Goal: Task Accomplishment & Management: Complete application form

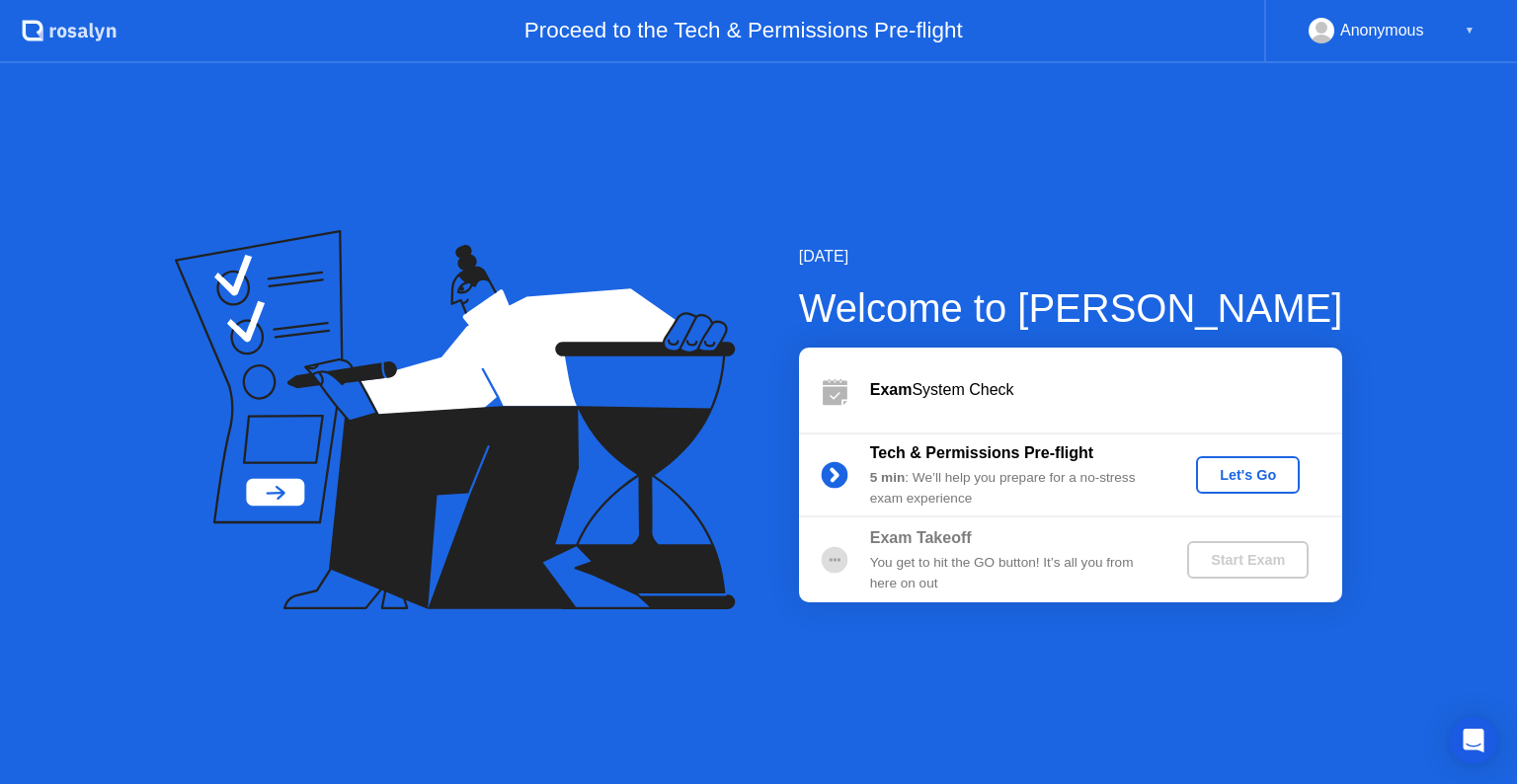
click at [1280, 481] on div "Let's Go" at bounding box center [1248, 475] width 88 height 16
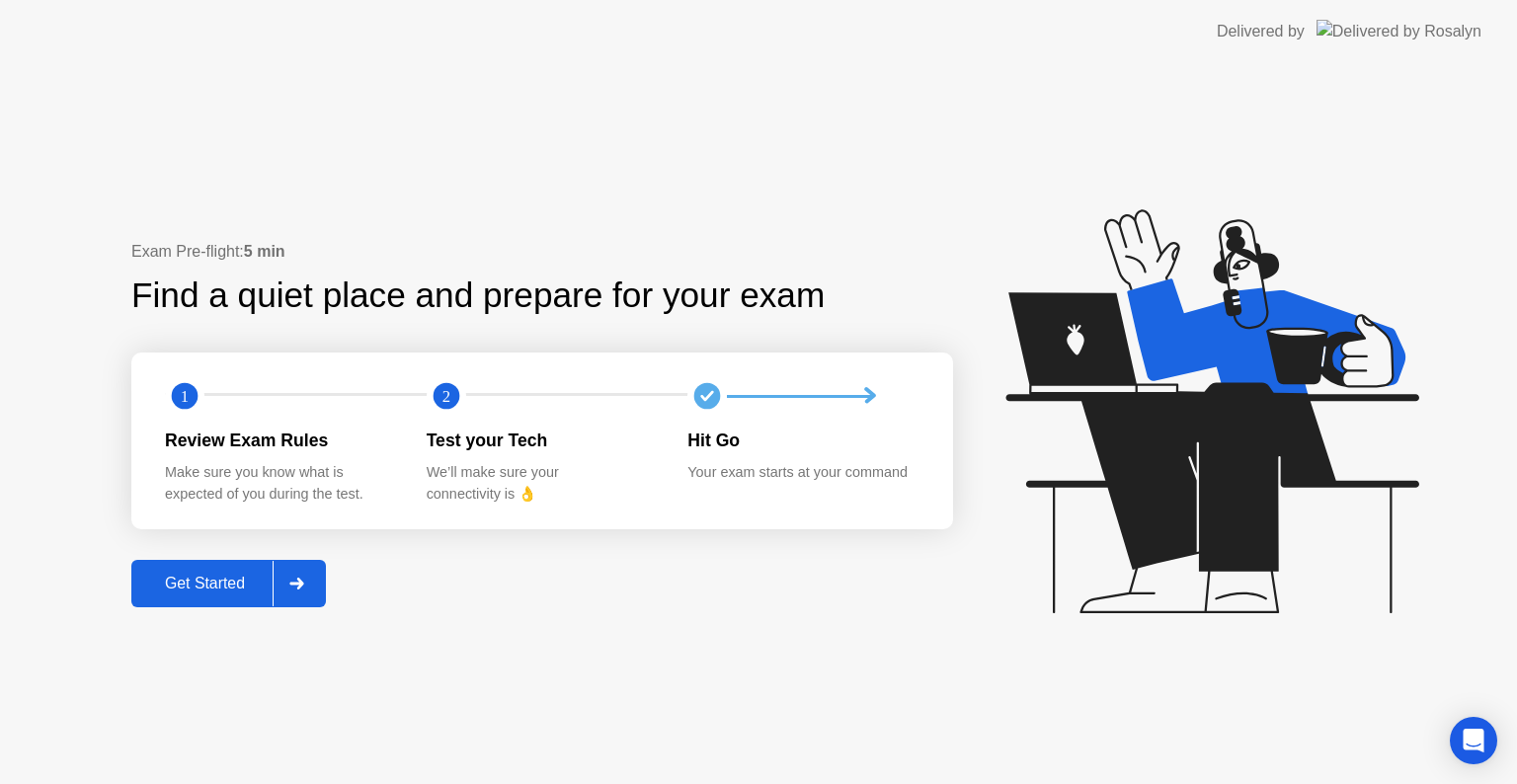
click at [793, 686] on div "Exam Pre-flight: 5 min Find a quiet place and prepare for your exam 1 2 Review …" at bounding box center [758, 424] width 1517 height 721
click at [251, 588] on div "Get Started" at bounding box center [205, 583] width 136 height 18
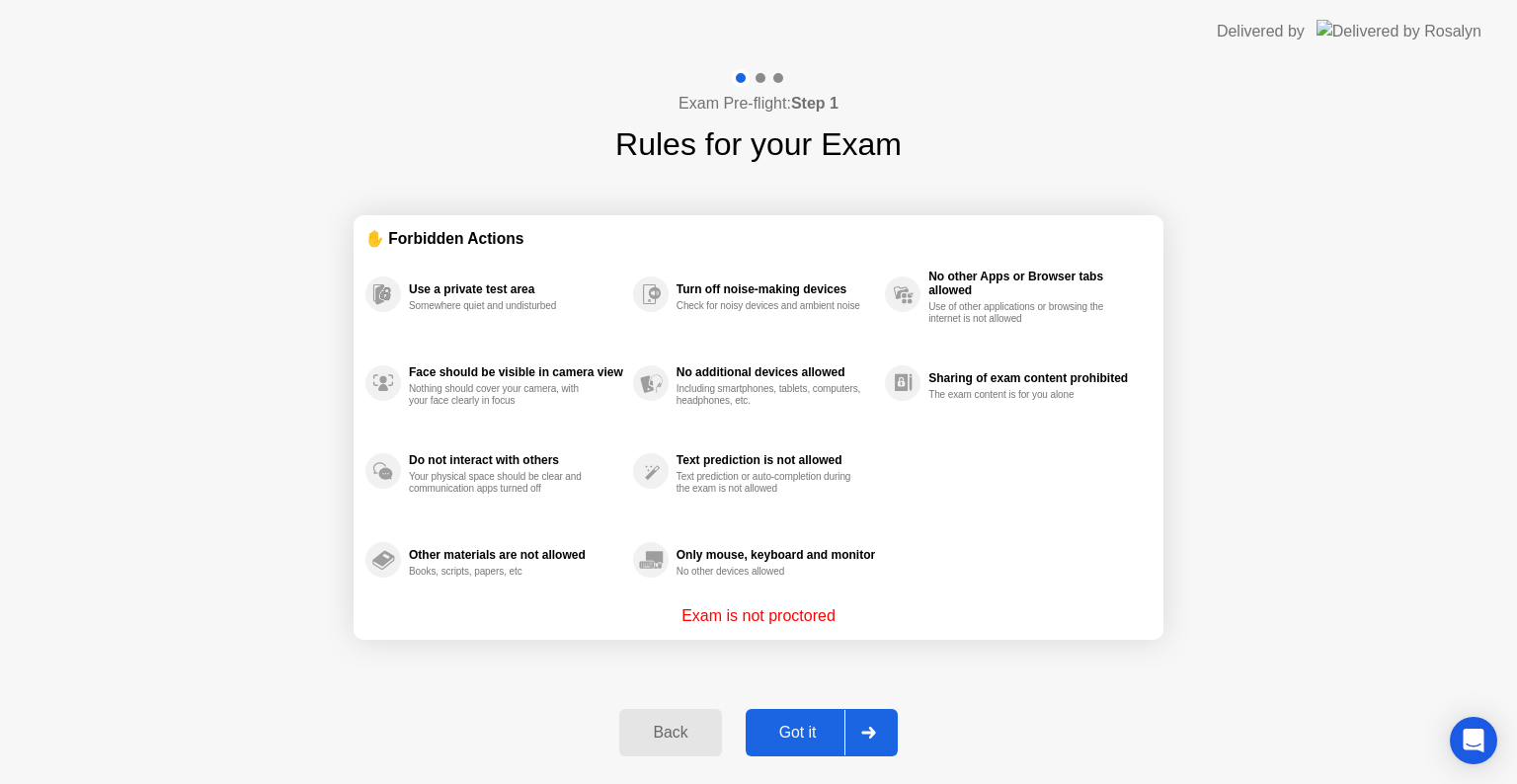
click at [803, 727] on div "Got it" at bounding box center [798, 733] width 93 height 18
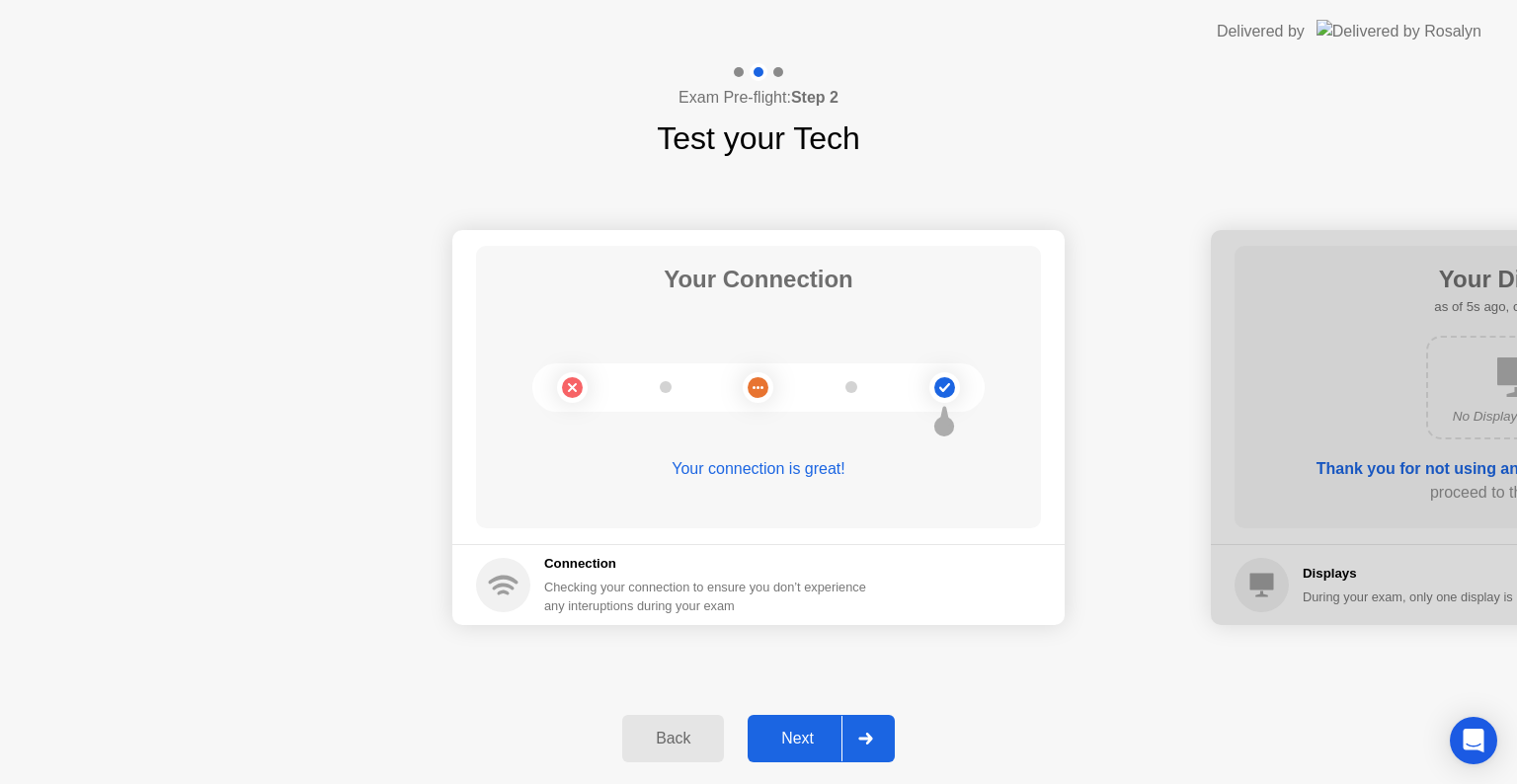
click at [808, 742] on div "Next" at bounding box center [797, 738] width 88 height 18
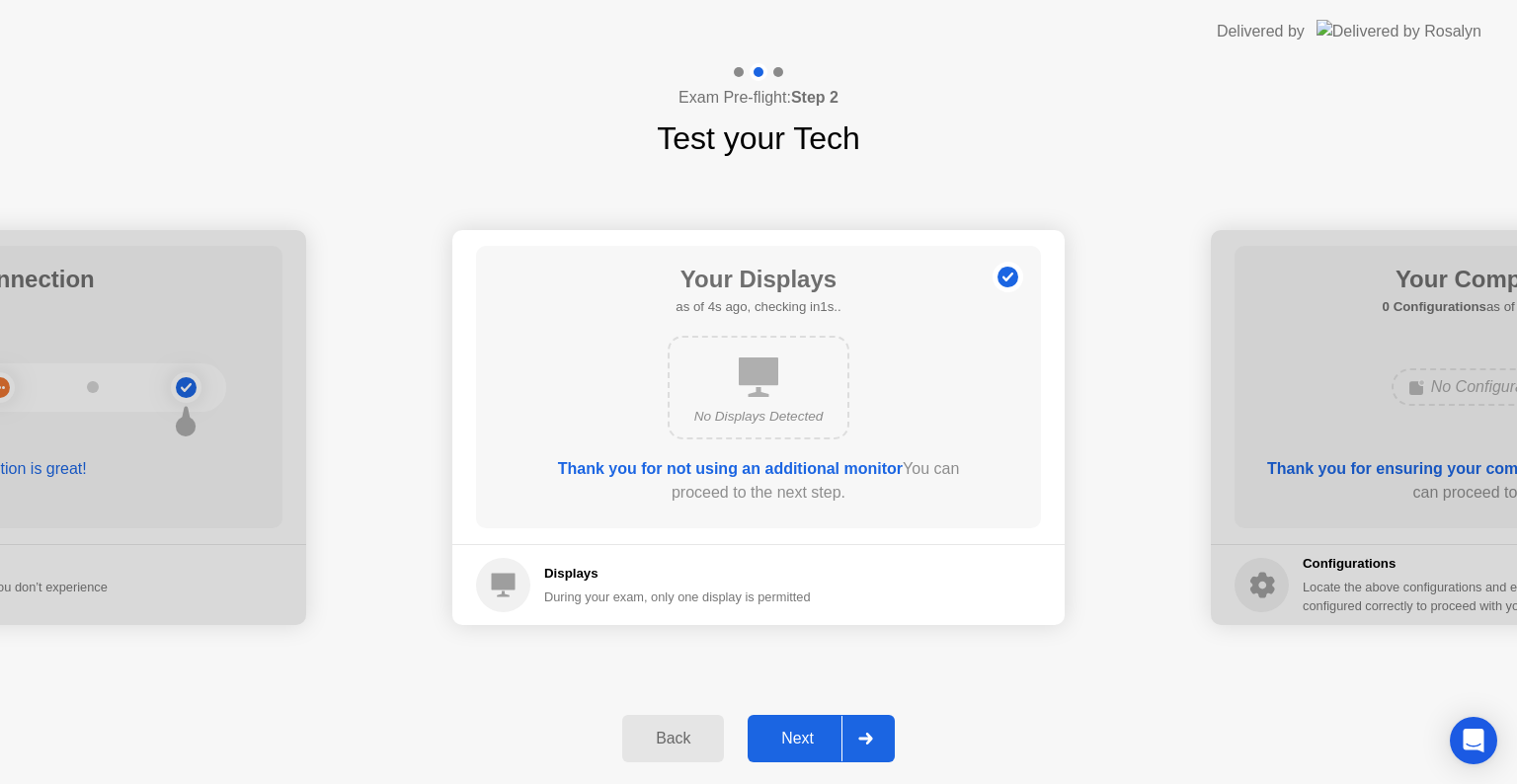
click at [804, 738] on div "Next" at bounding box center [797, 738] width 88 height 18
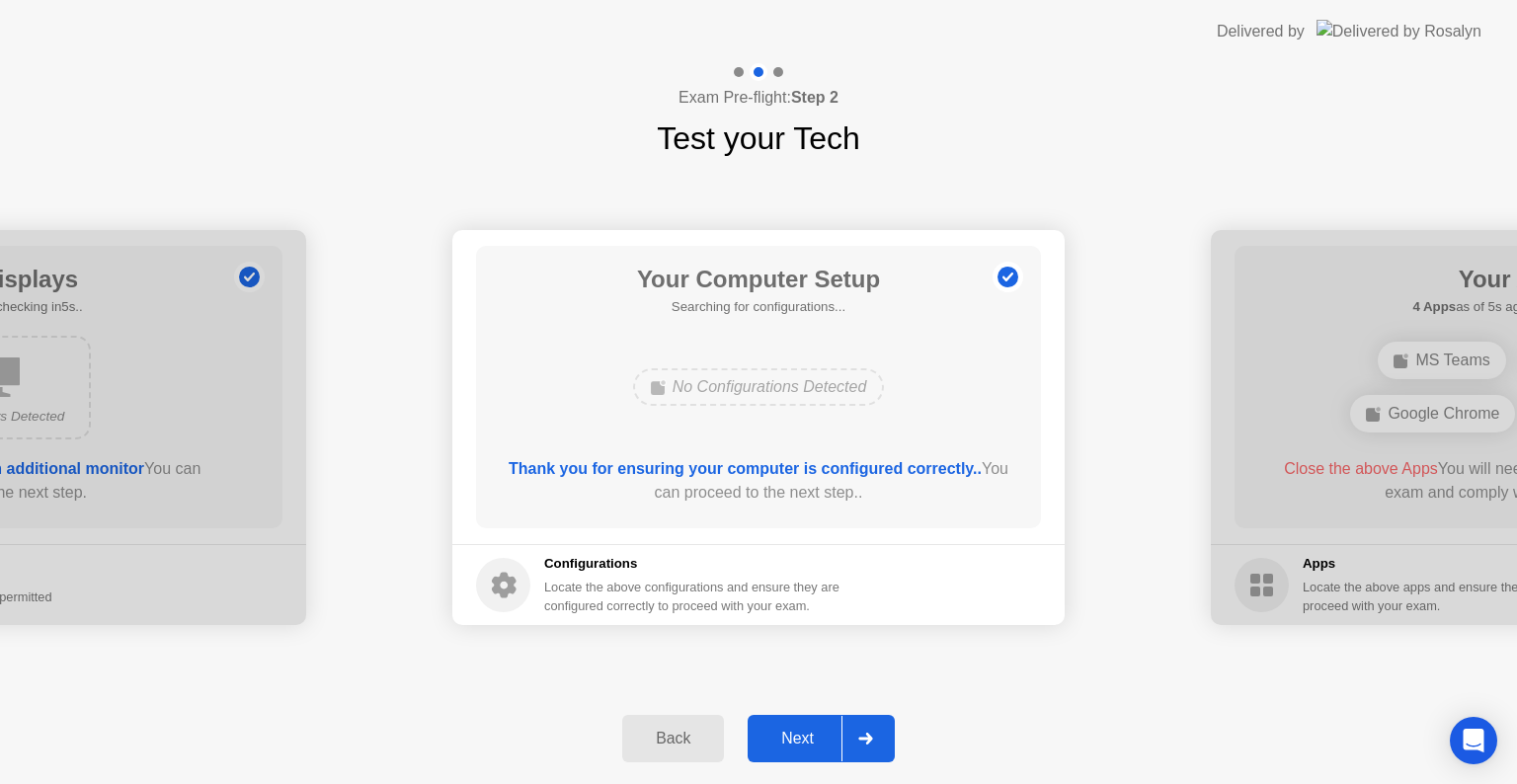
click at [818, 734] on div "Next" at bounding box center [797, 738] width 88 height 18
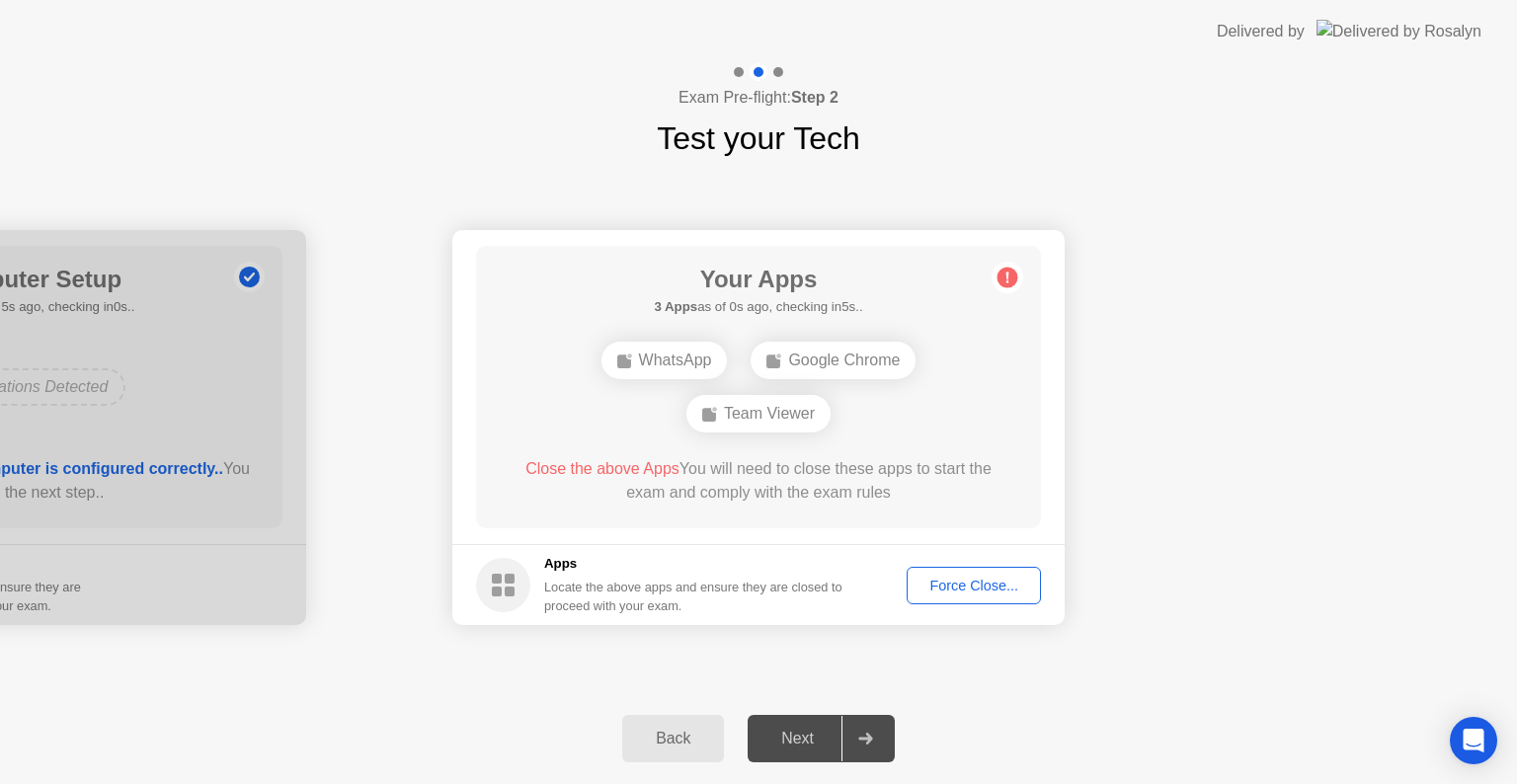
click at [950, 579] on div "Force Close..." at bounding box center [974, 585] width 121 height 16
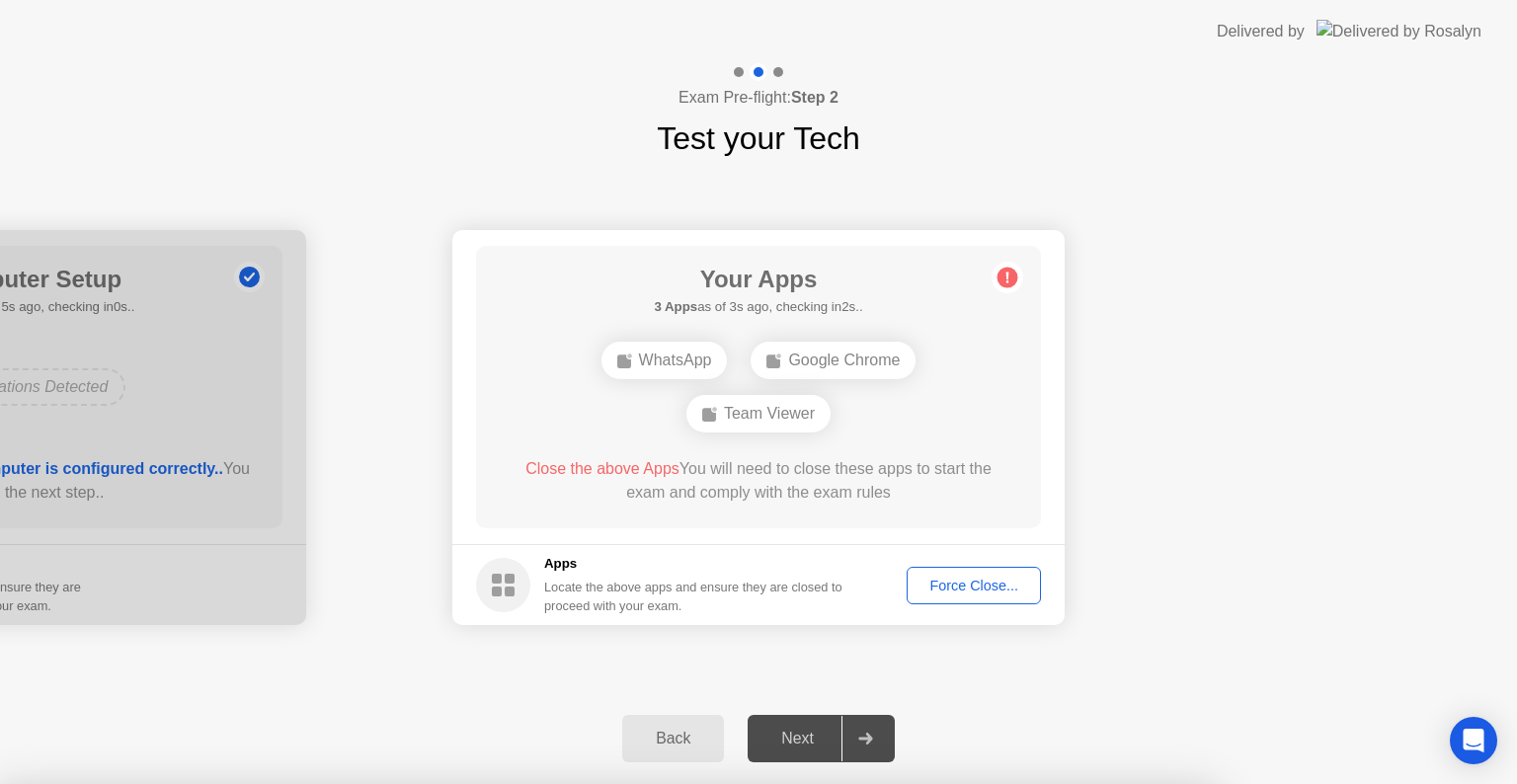
click at [1233, 783] on div at bounding box center [758, 784] width 1517 height 0
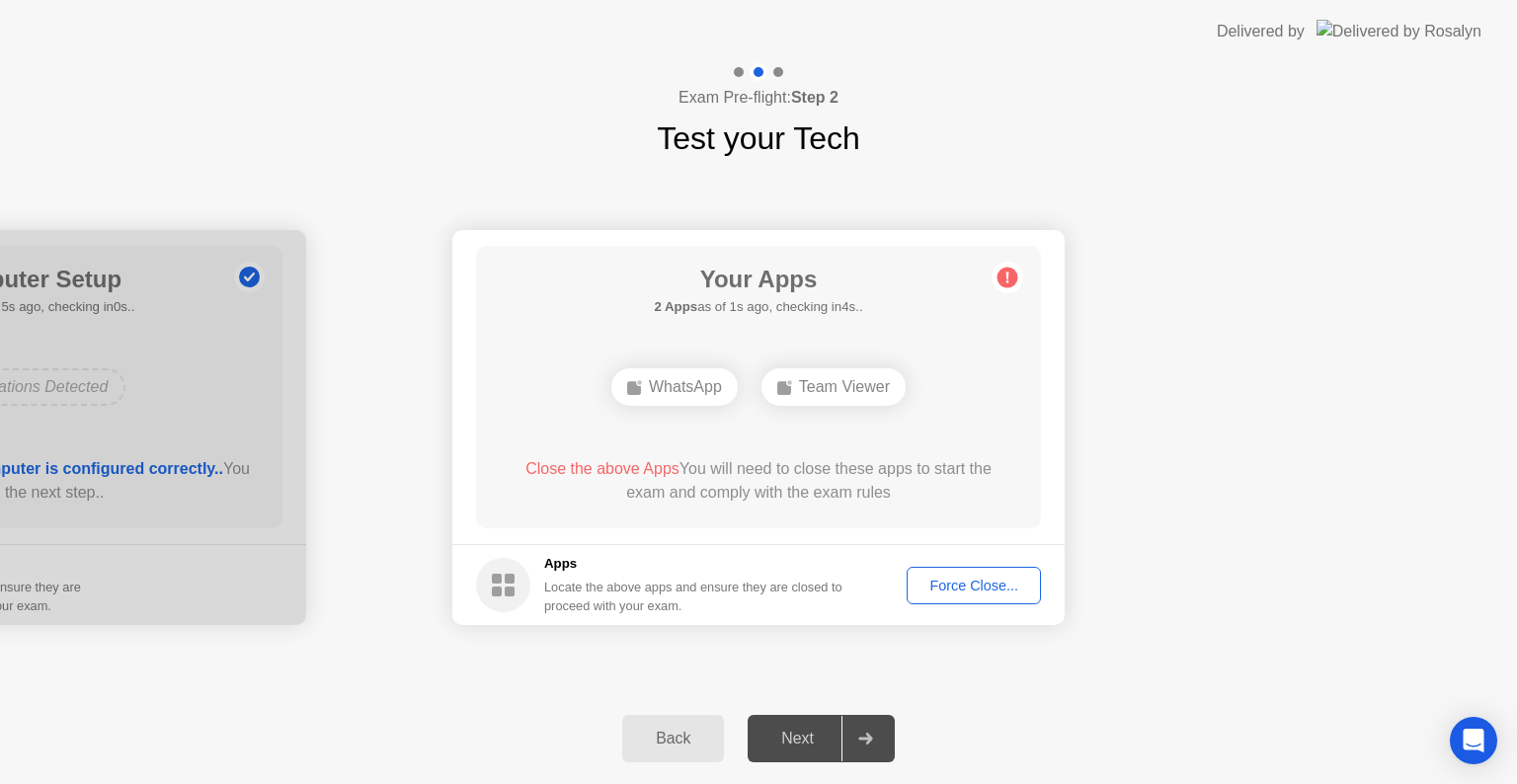
click at [968, 586] on div "Force Close..." at bounding box center [974, 585] width 121 height 16
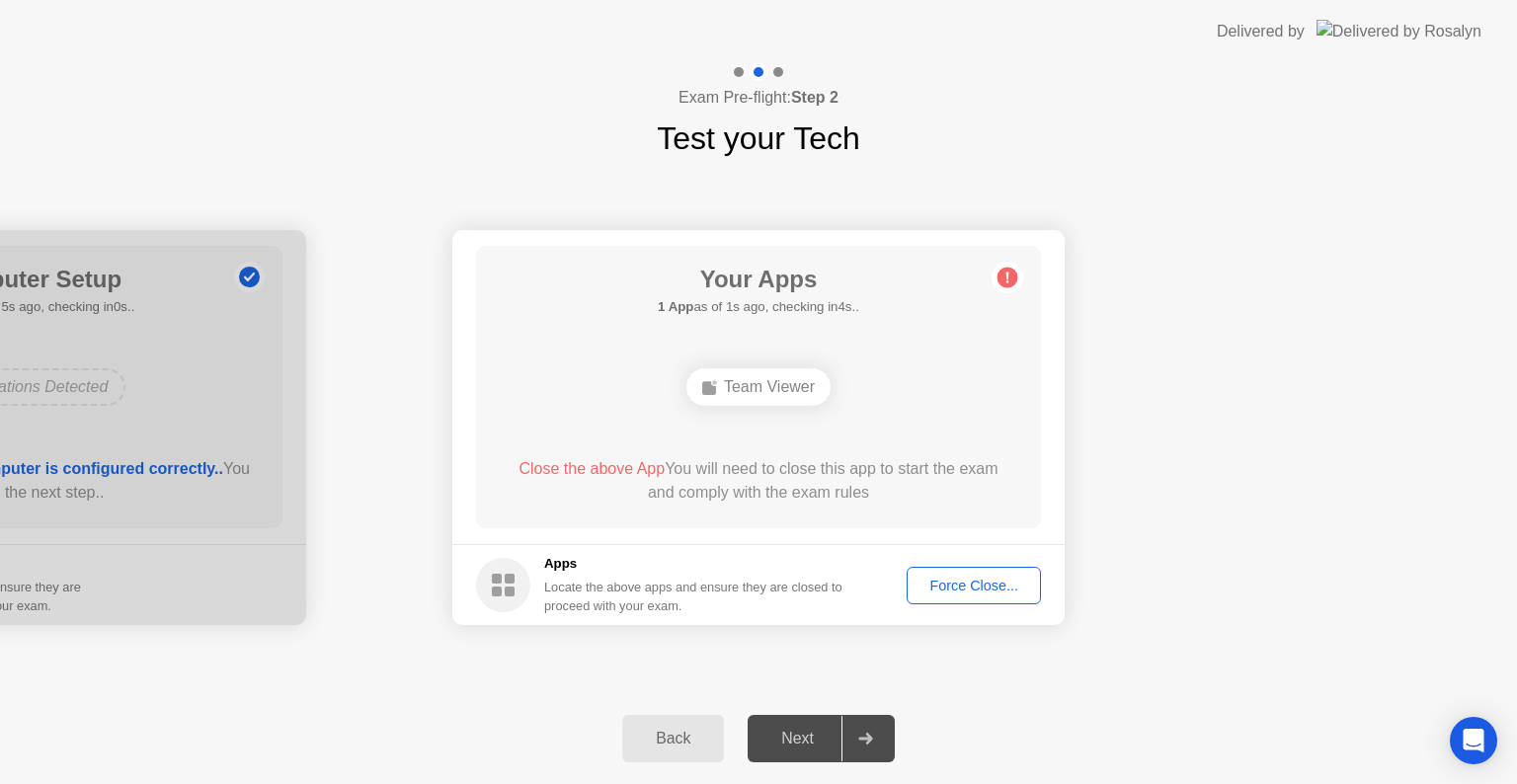
click at [935, 580] on div "Force Close..." at bounding box center [974, 585] width 121 height 16
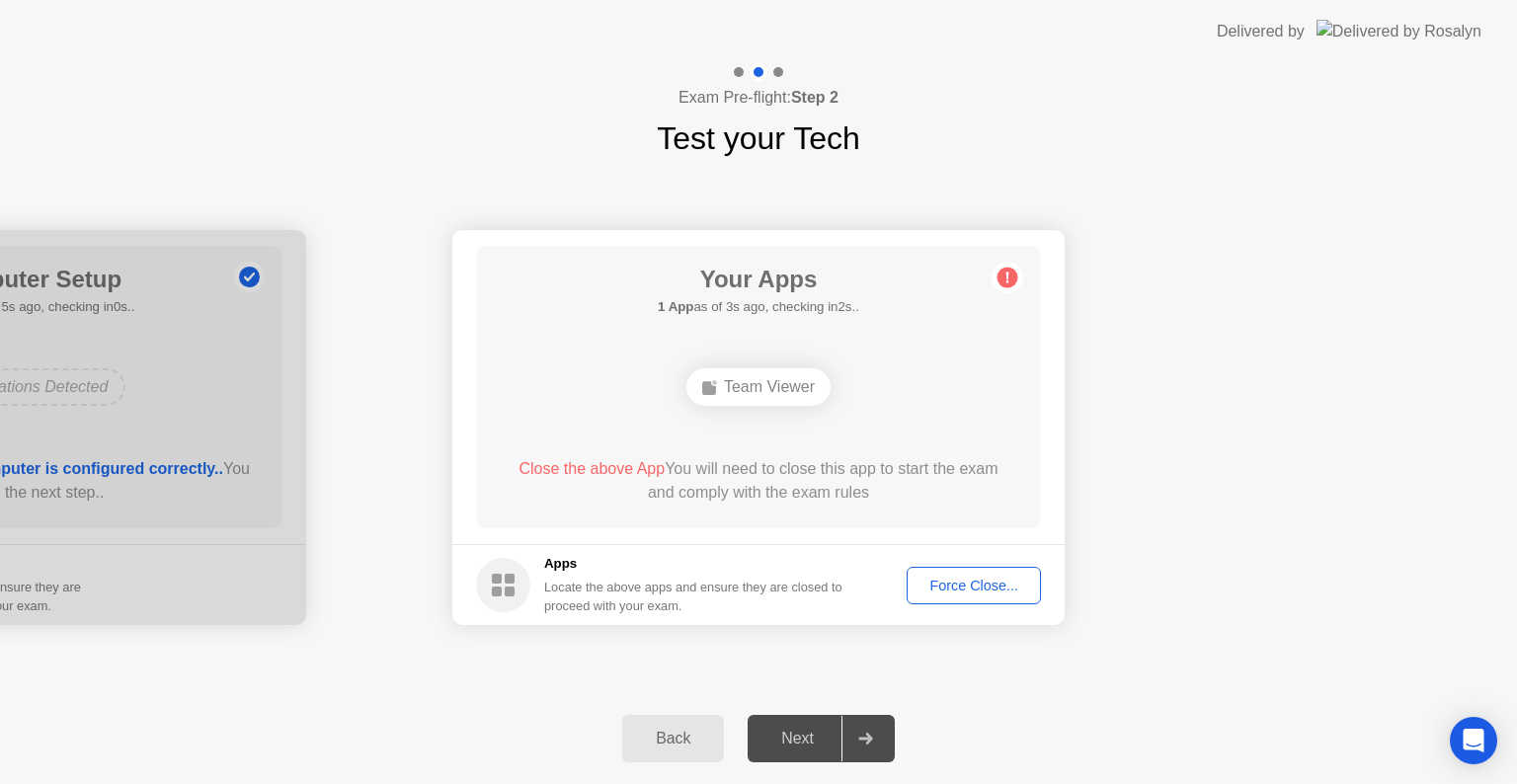
click at [964, 581] on div "Force Close..." at bounding box center [974, 585] width 121 height 16
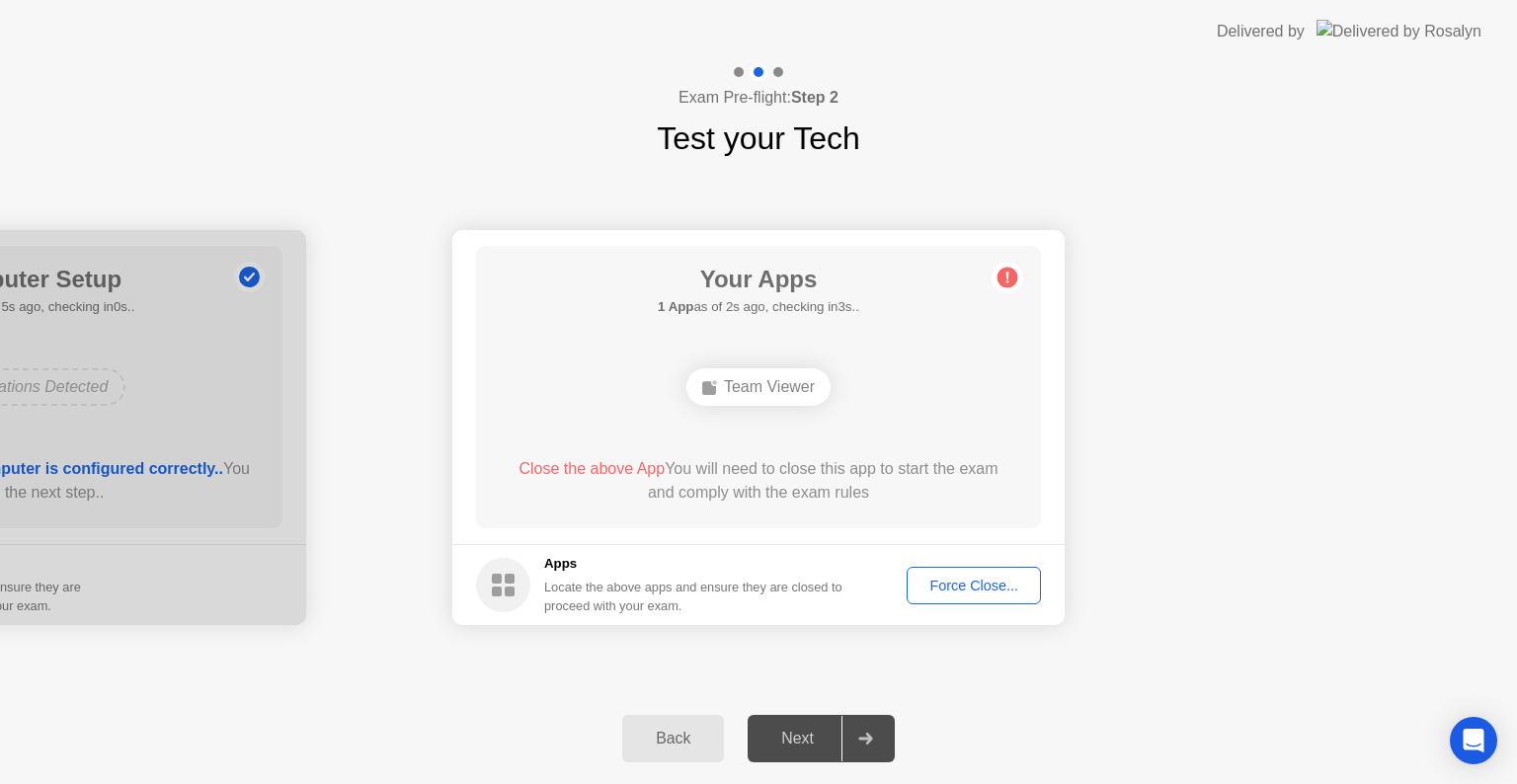
click at [989, 588] on div "Force Close..." at bounding box center [974, 585] width 121 height 16
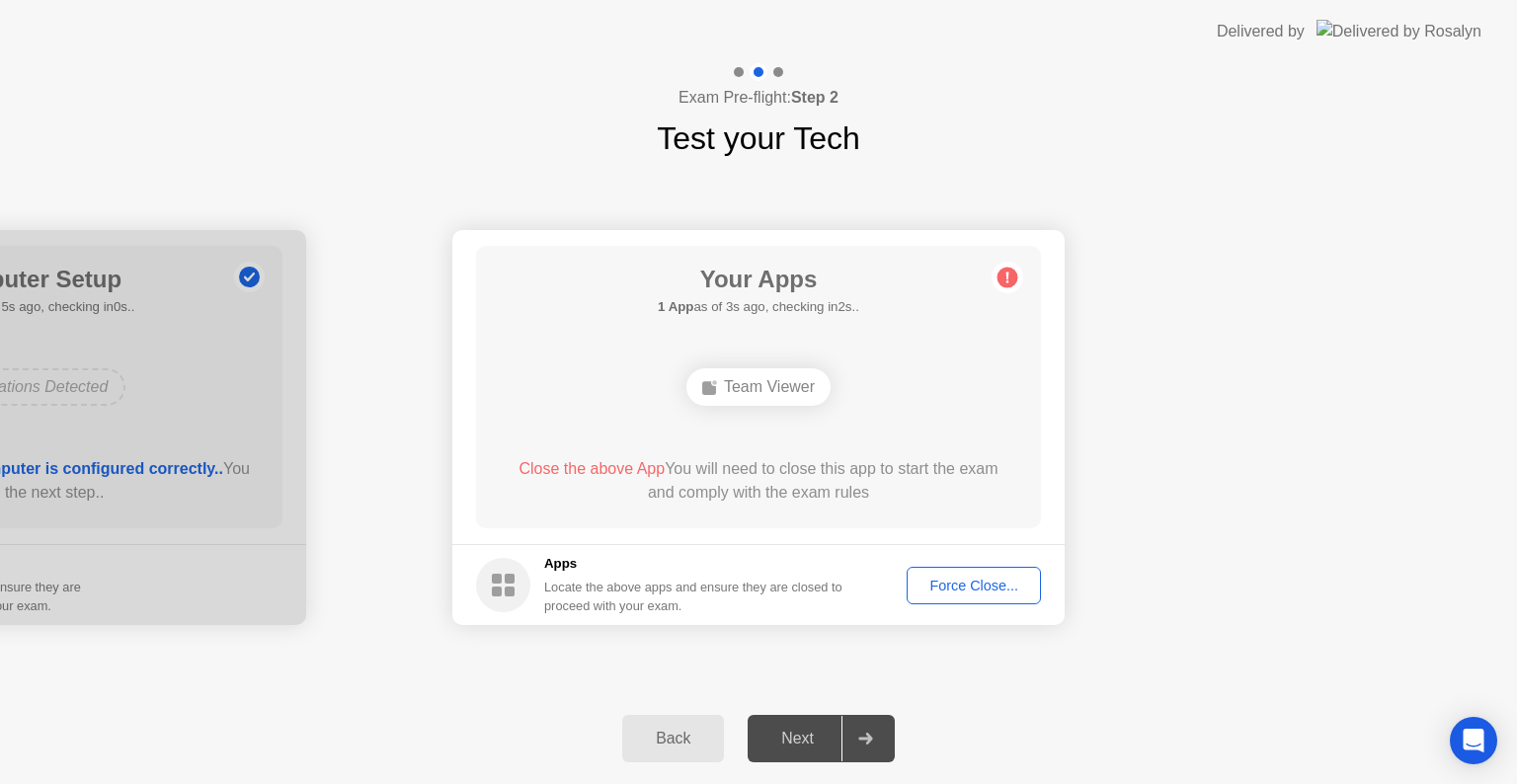
click at [1007, 282] on circle at bounding box center [1007, 277] width 21 height 21
click at [808, 731] on div "Next" at bounding box center [797, 738] width 88 height 18
click at [969, 587] on div "Force Close..." at bounding box center [974, 585] width 121 height 16
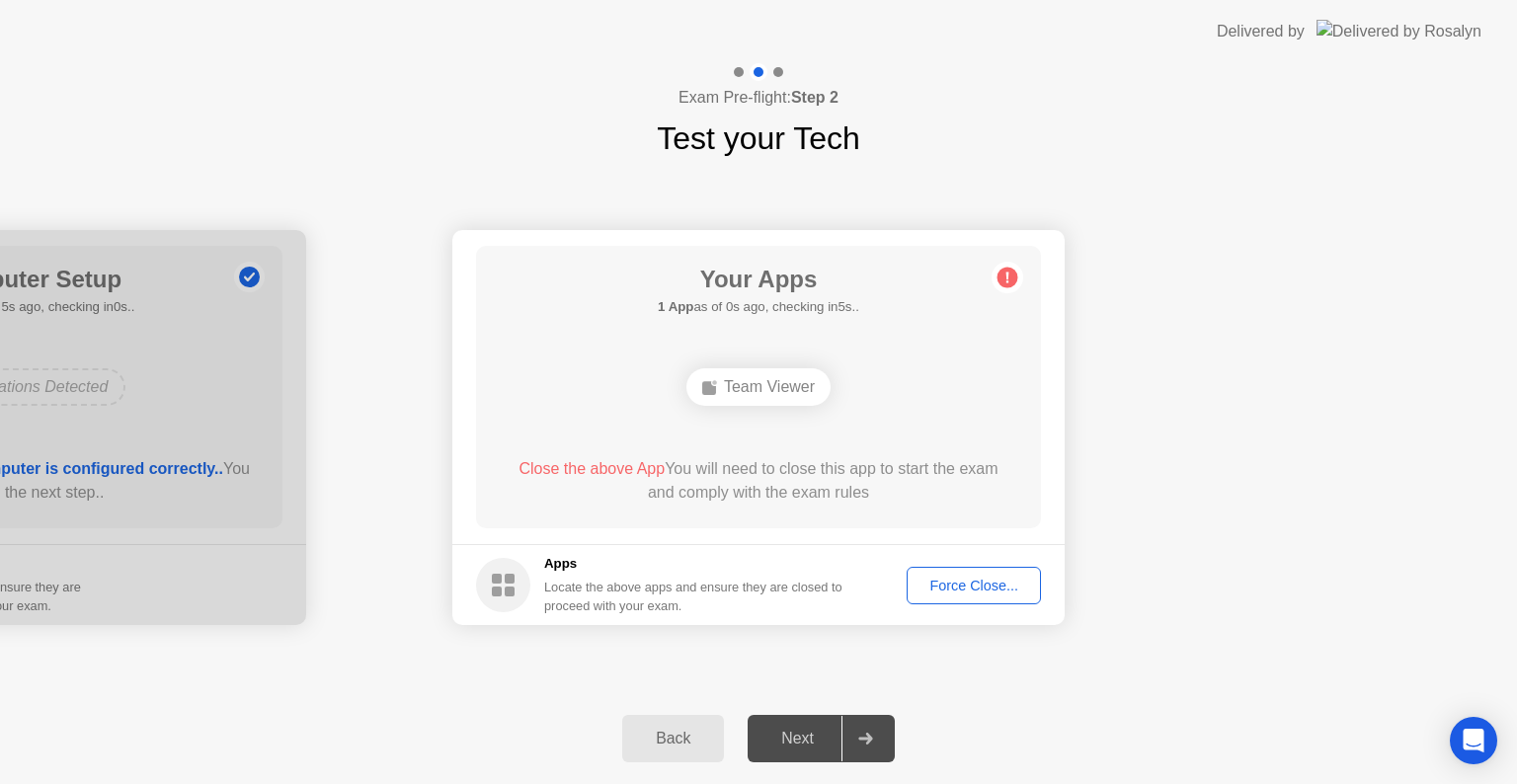
click at [978, 589] on div "Force Close..." at bounding box center [974, 585] width 121 height 16
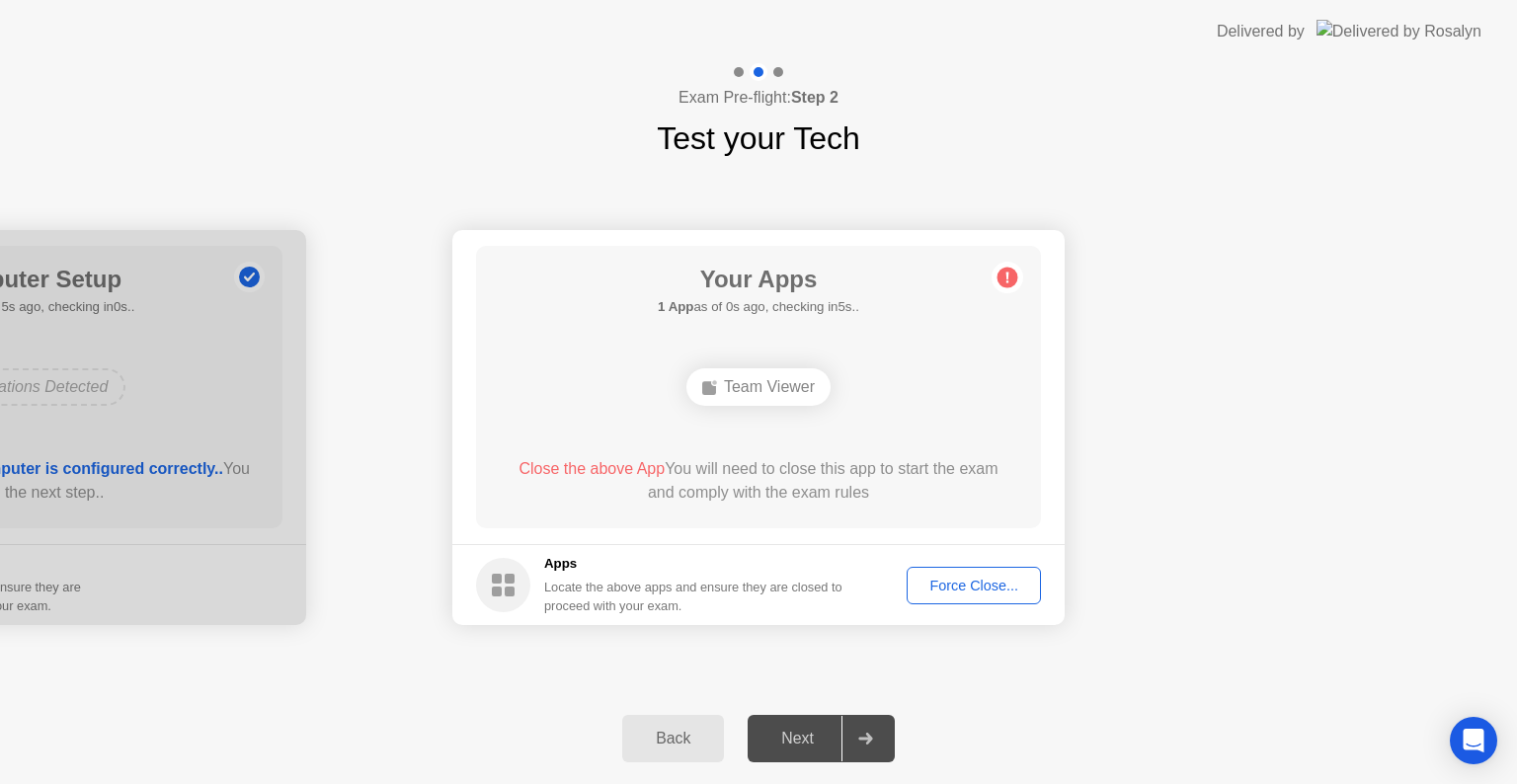
click at [1023, 583] on div "Force Close..." at bounding box center [974, 585] width 121 height 16
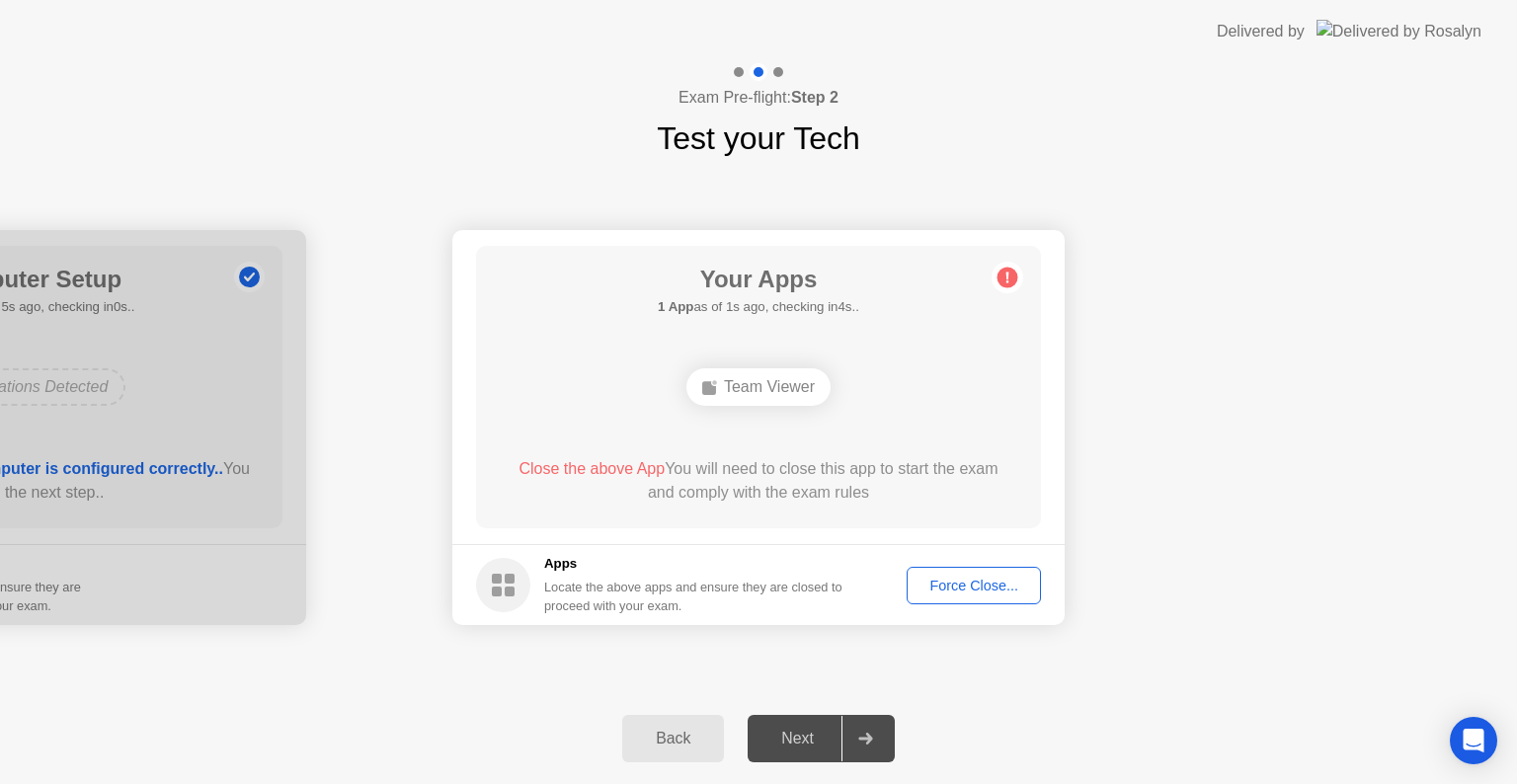
click at [997, 578] on div "Force Close..." at bounding box center [974, 585] width 121 height 16
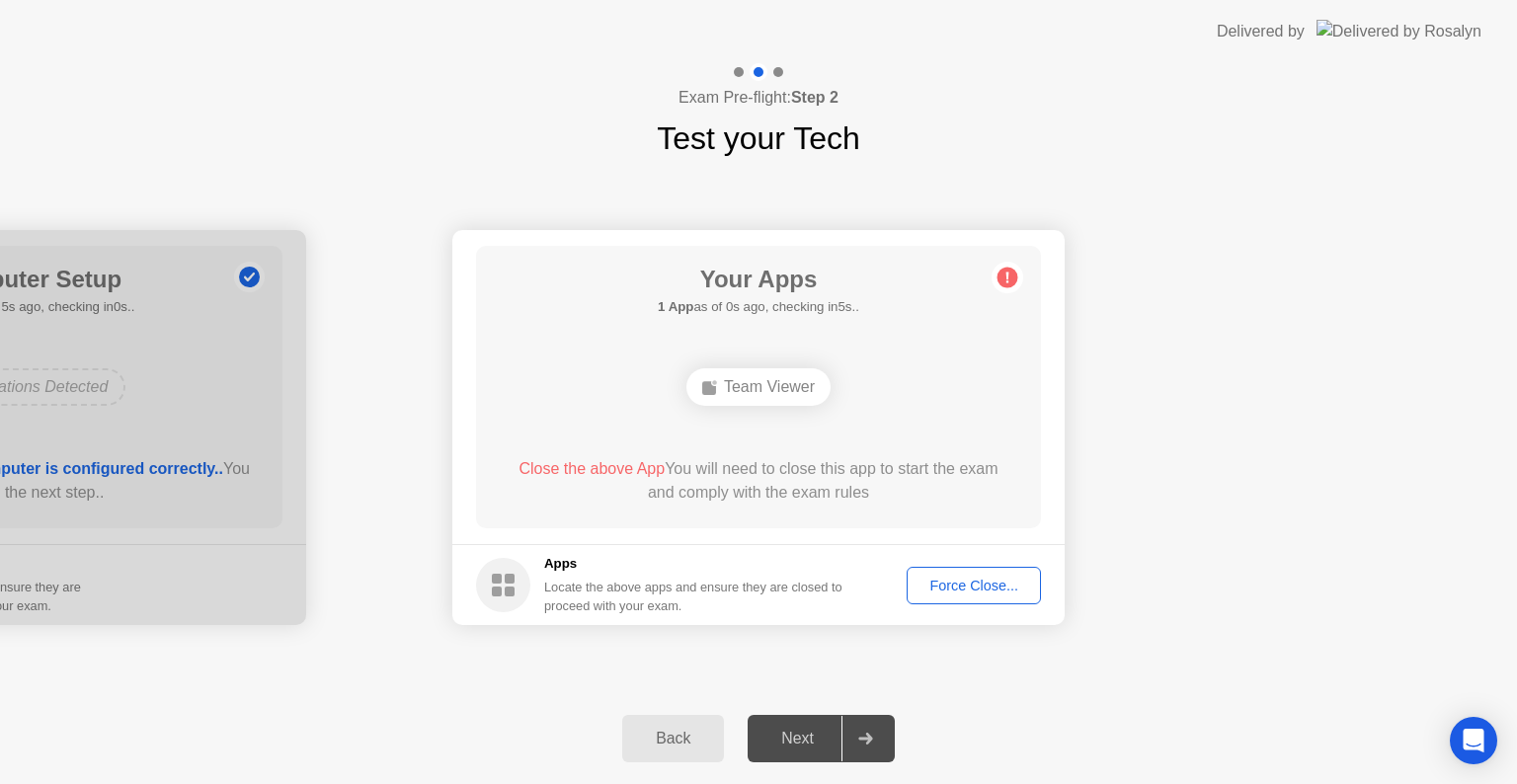
click at [1045, 482] on main "Your Apps 1 App as of 0s ago, checking in5s.. Team Viewer Close the above App Y…" at bounding box center [758, 386] width 612 height 314
click at [977, 579] on div "Force Close..." at bounding box center [974, 585] width 121 height 16
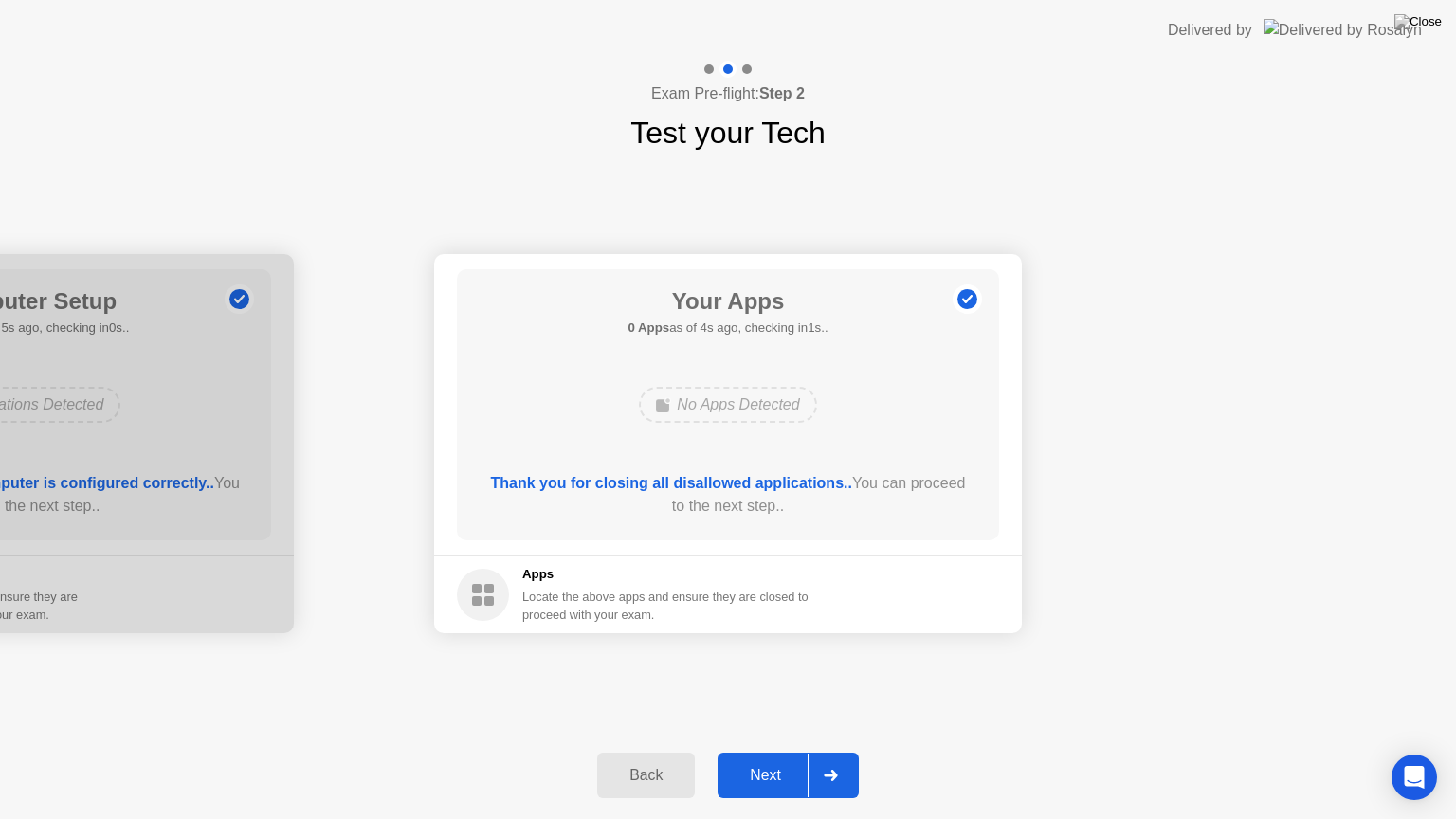
click at [763, 752] on div "Next" at bounding box center [765, 775] width 85 height 17
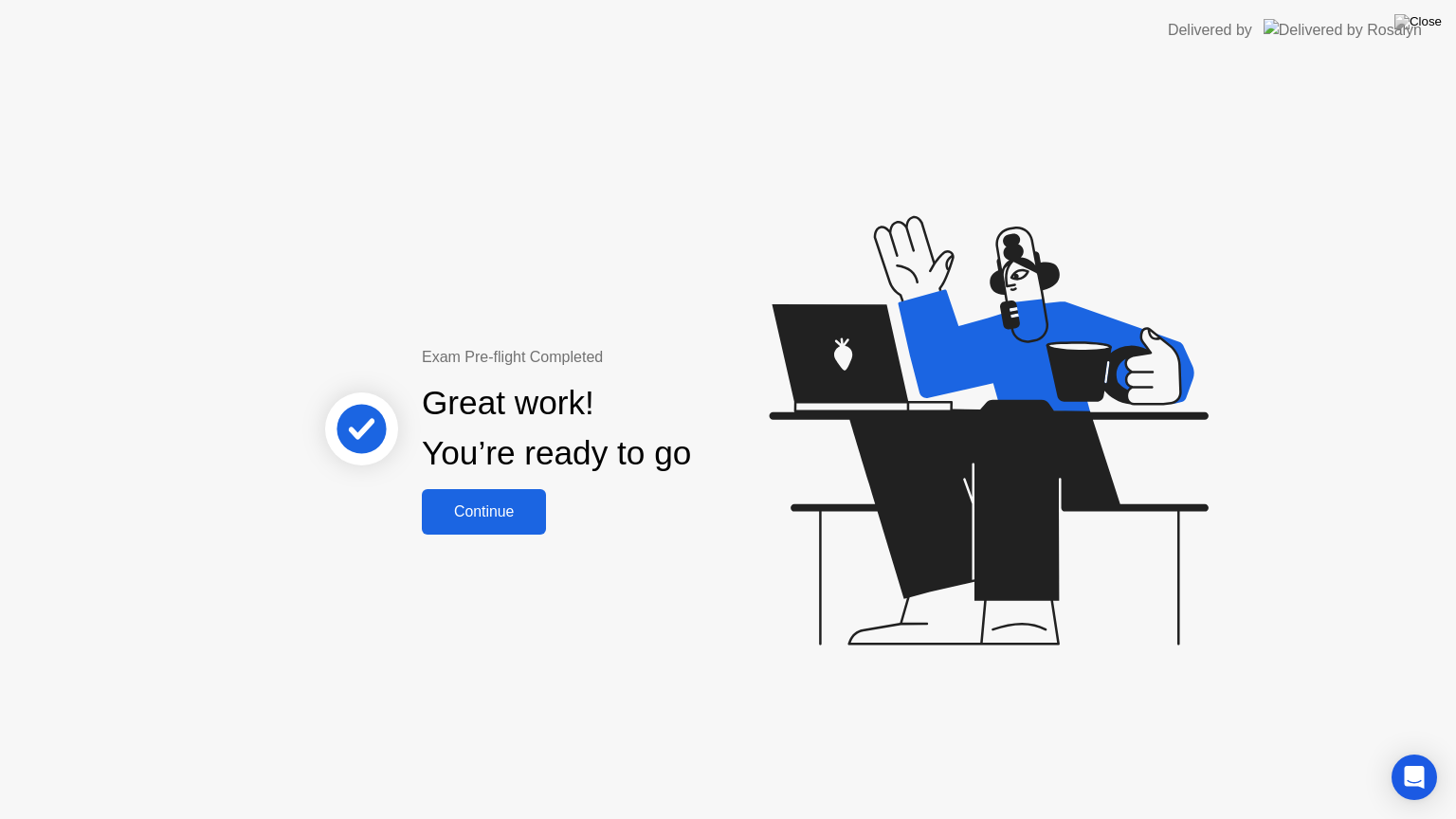
click at [514, 513] on div "Continue" at bounding box center [484, 512] width 113 height 17
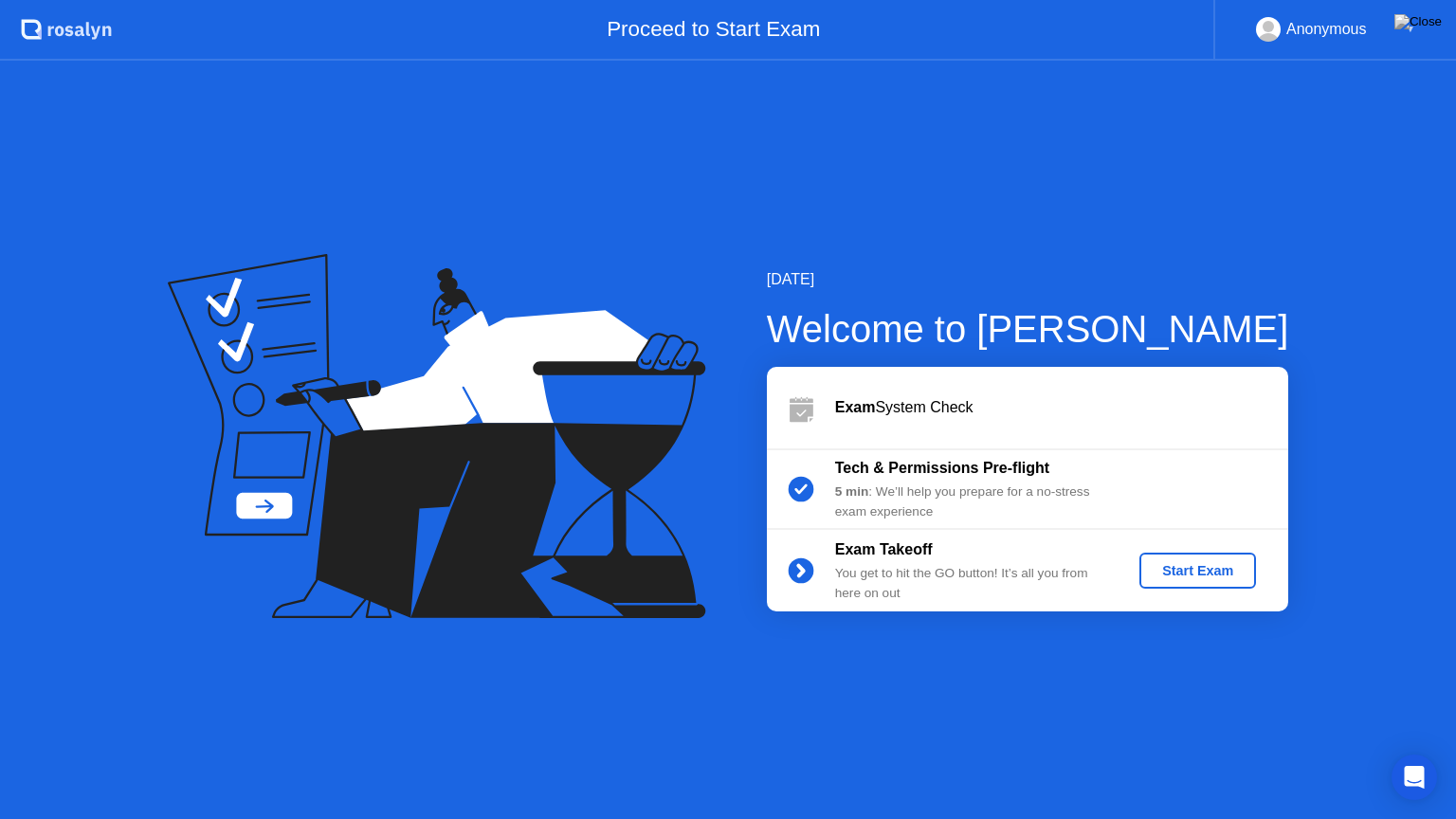
click at [1213, 573] on div "Start Exam" at bounding box center [1197, 570] width 102 height 15
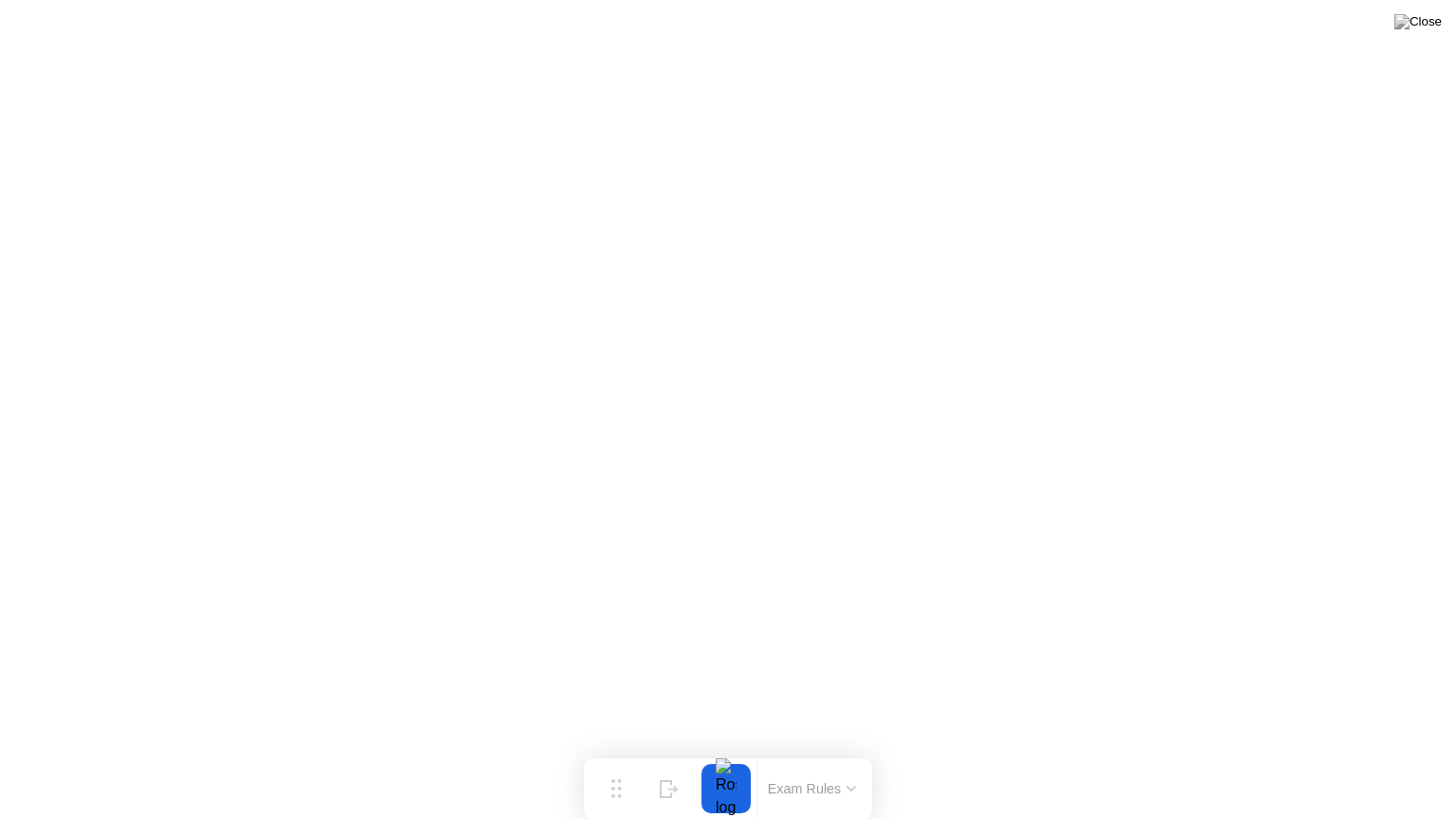
click at [857, 752] on button "Exam Rules" at bounding box center [813, 789] width 101 height 17
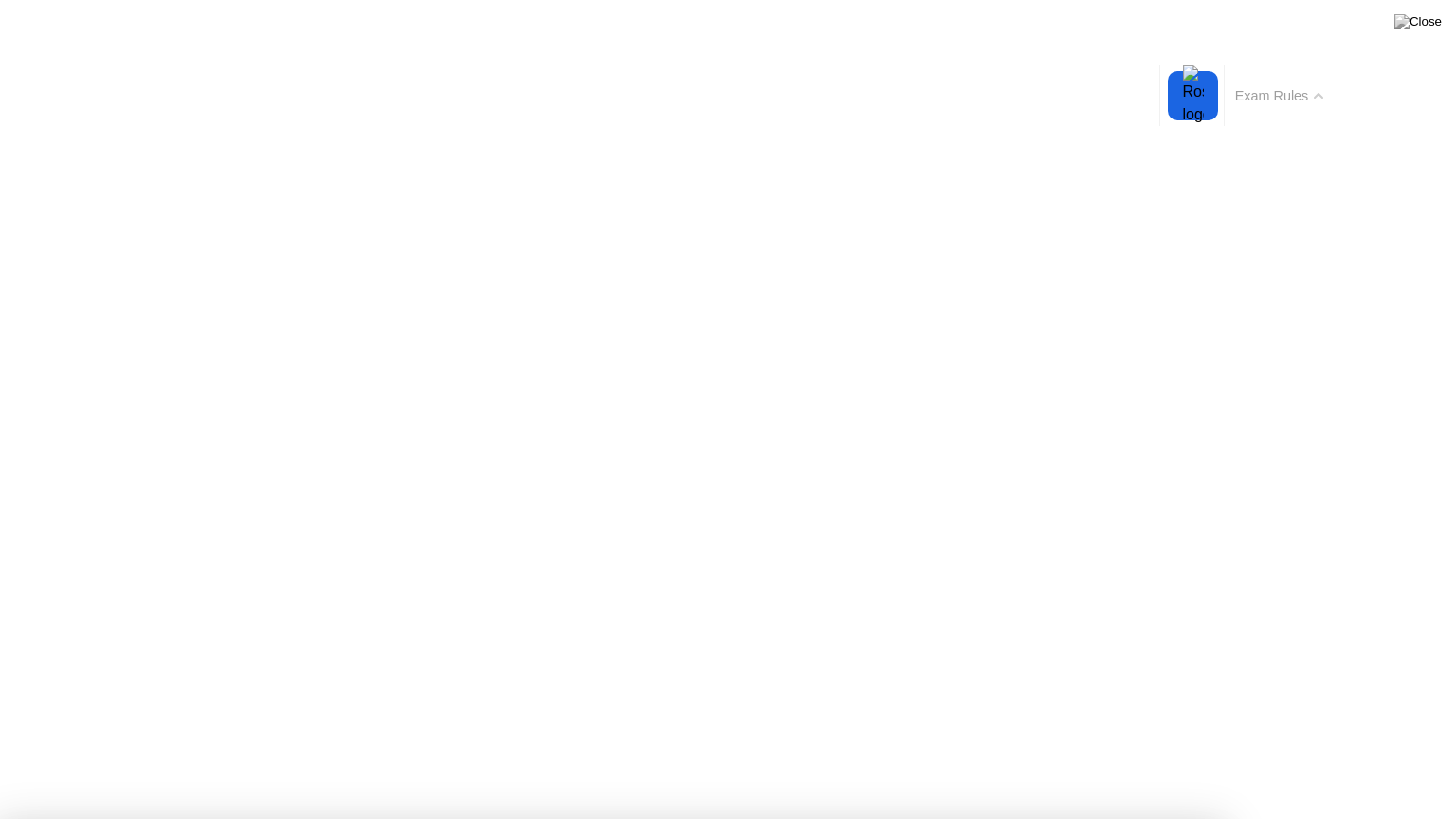
click at [1315, 96] on icon at bounding box center [1318, 96] width 8 height 4
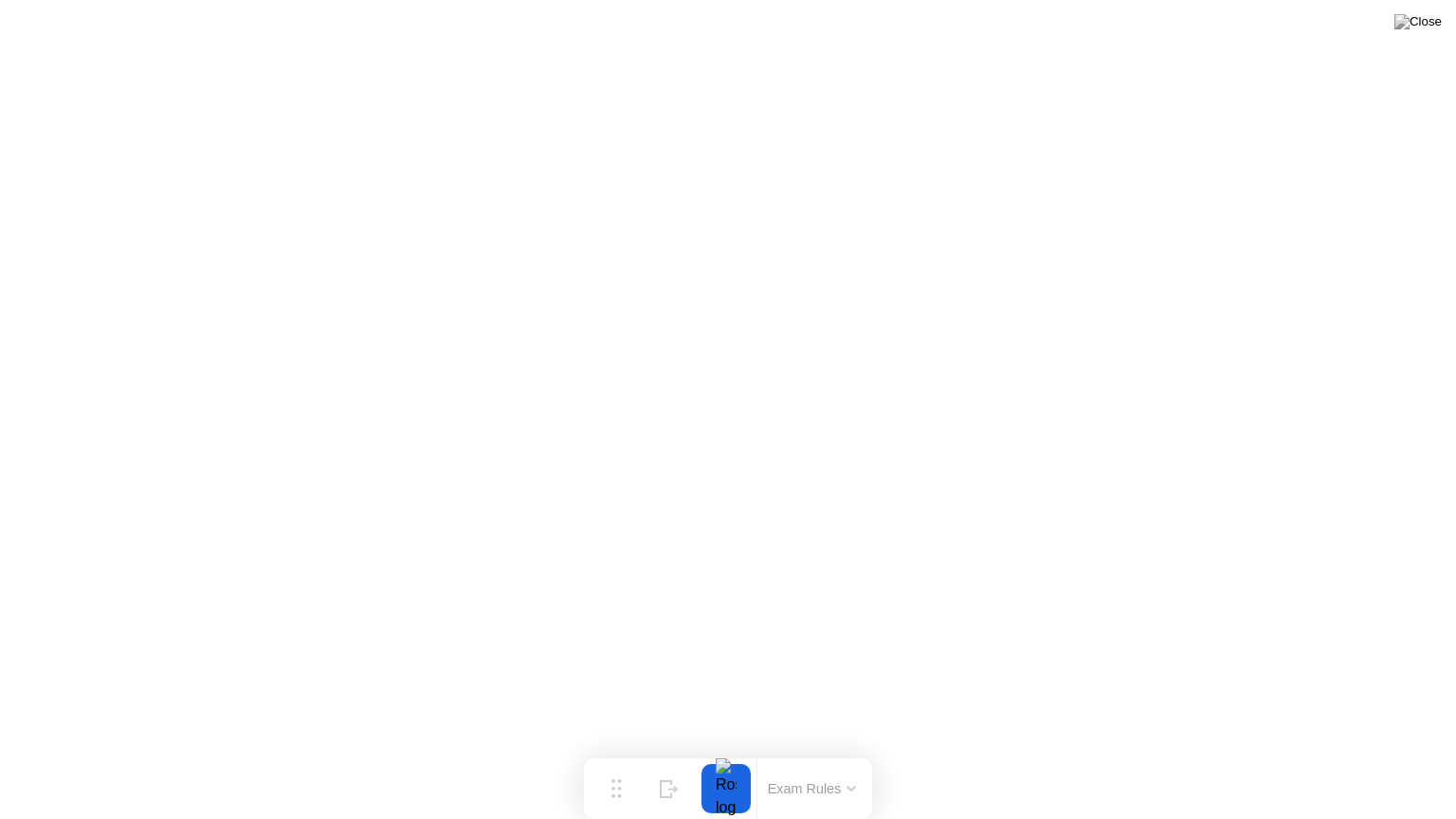
click at [1431, 10] on button at bounding box center [1418, 22] width 57 height 25
click at [1429, 23] on img at bounding box center [1418, 22] width 48 height 15
